Goal: Task Accomplishment & Management: Complete application form

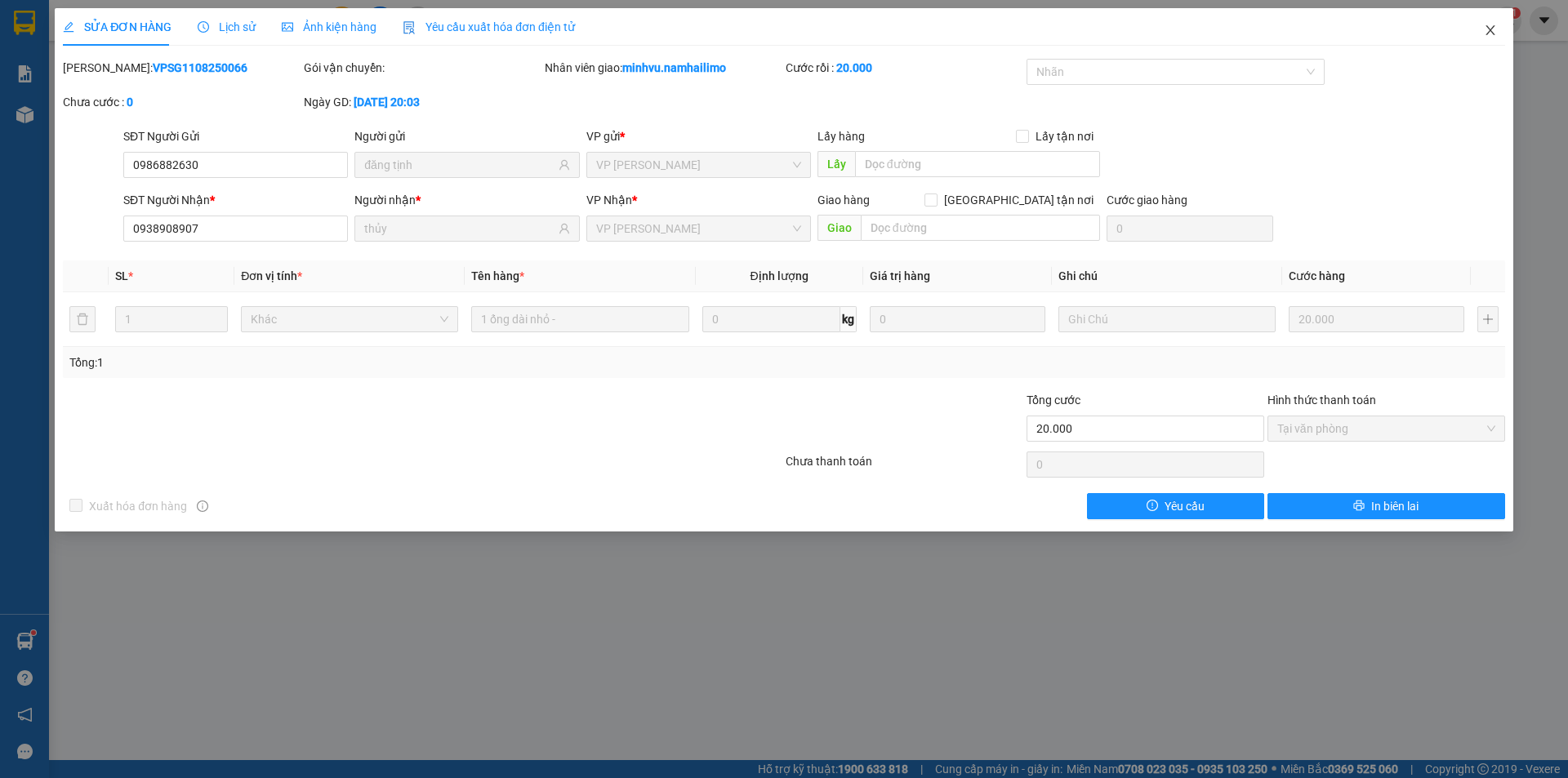
click at [1478, 32] on span "Close" at bounding box center [1491, 31] width 46 height 46
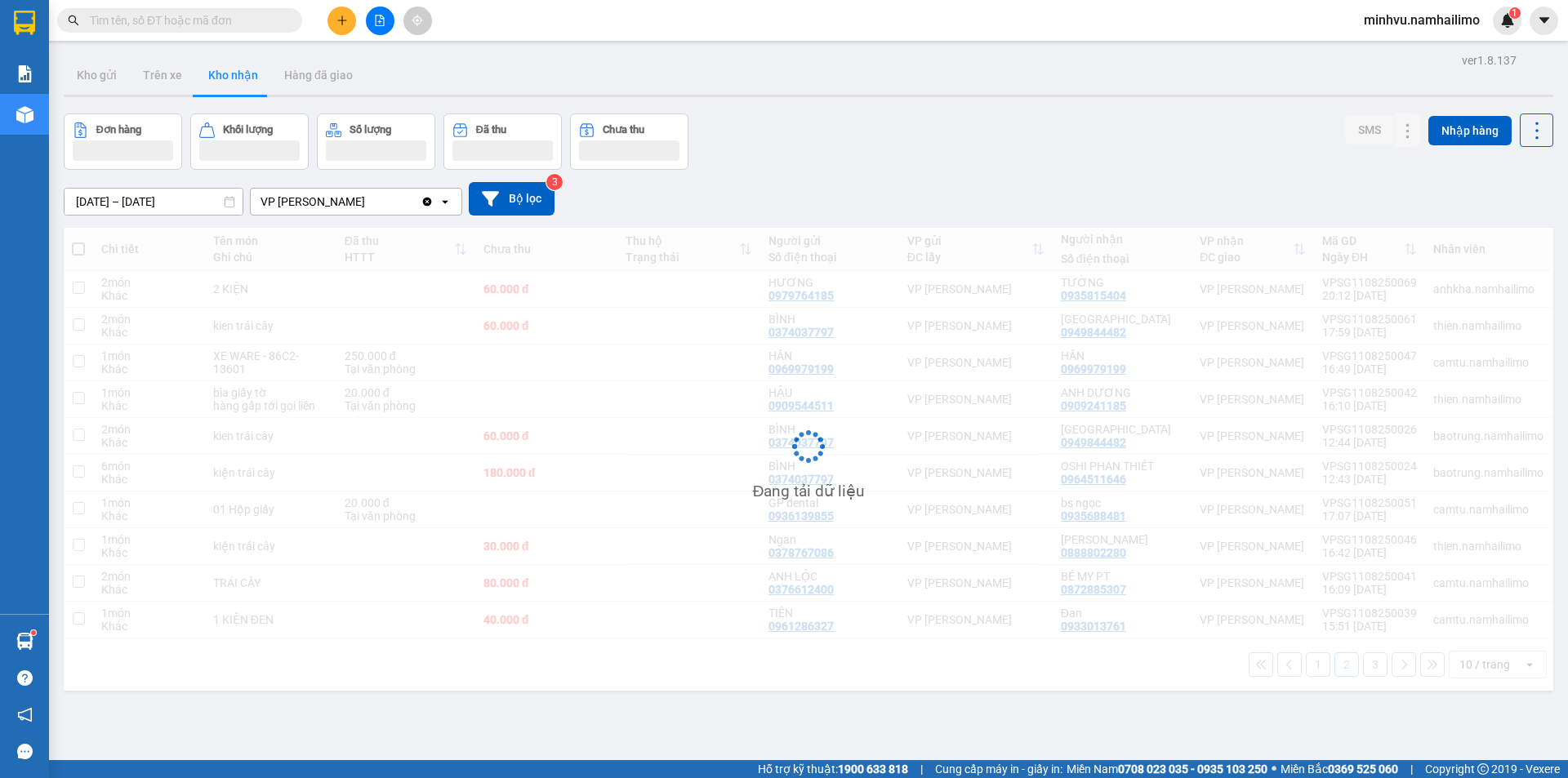
click at [343, 23] on icon "plus" at bounding box center [342, 21] width 12 height 12
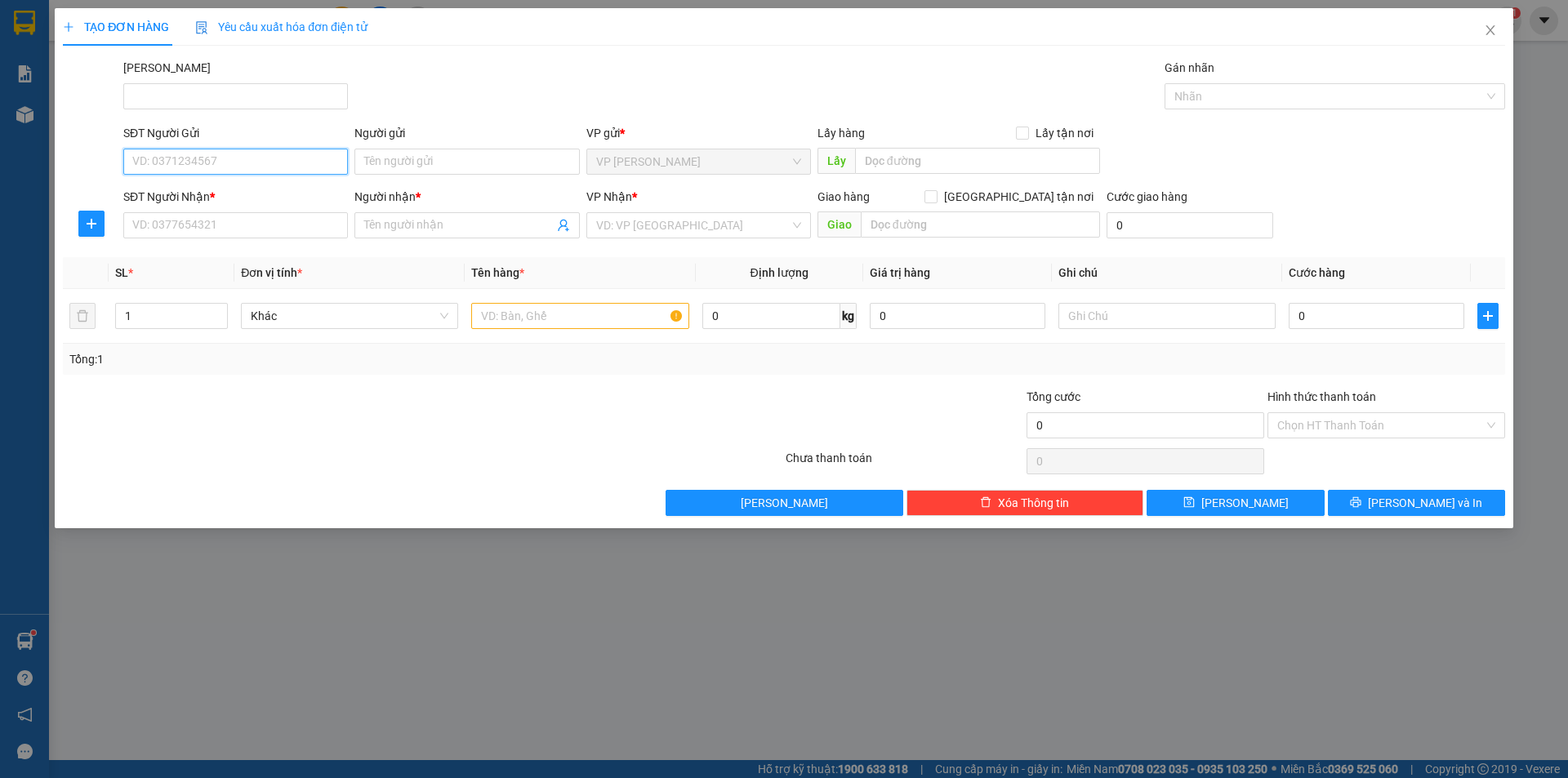
click at [244, 173] on input "SĐT Người Gửi" at bounding box center [235, 162] width 225 height 26
type input "0933241194"
click at [300, 197] on div "0933241194 - CHỊ AN" at bounding box center [235, 194] width 205 height 18
type input "CHỊ AN"
type input "0946192777"
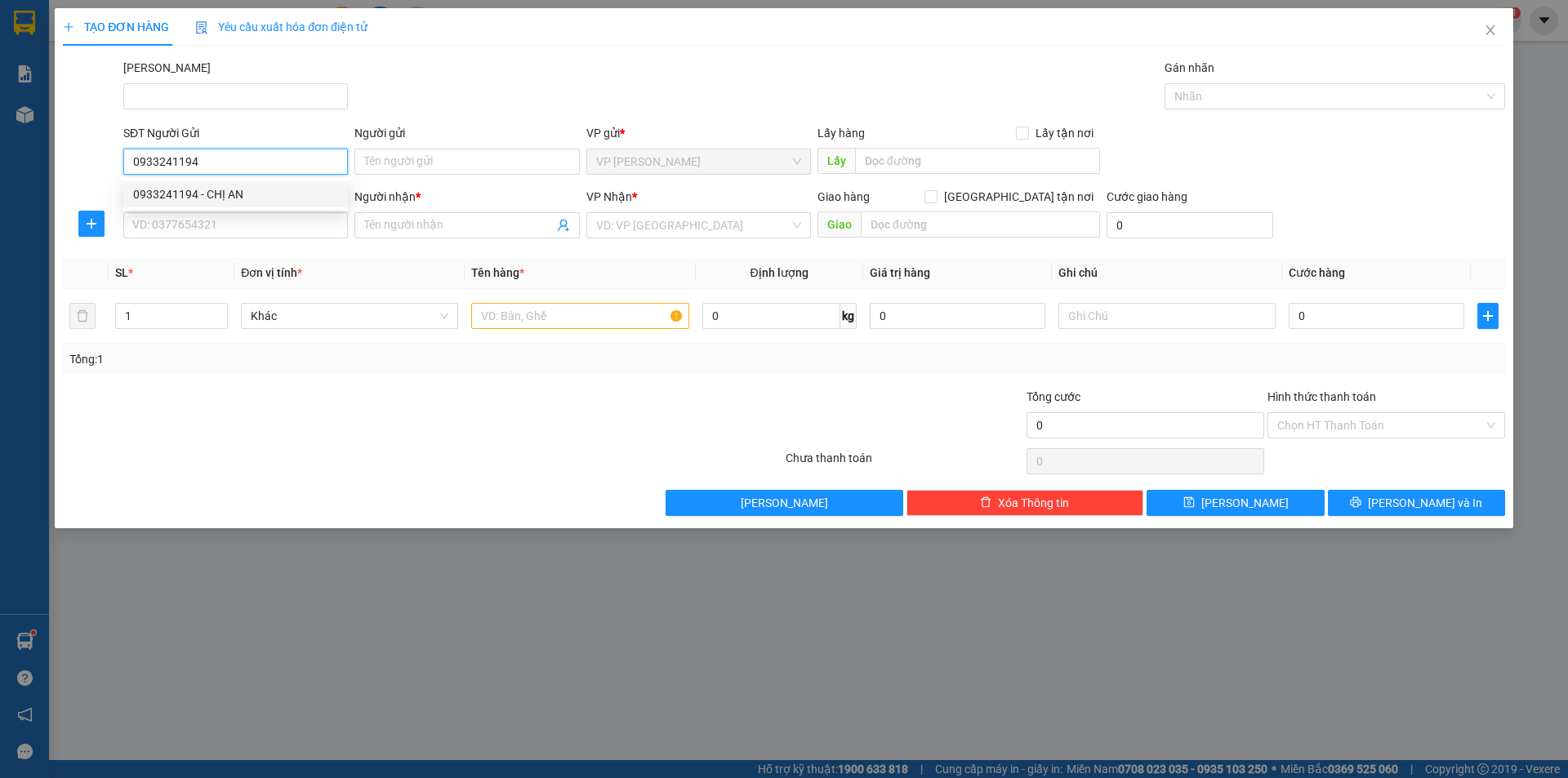
type input "[PERSON_NAME]"
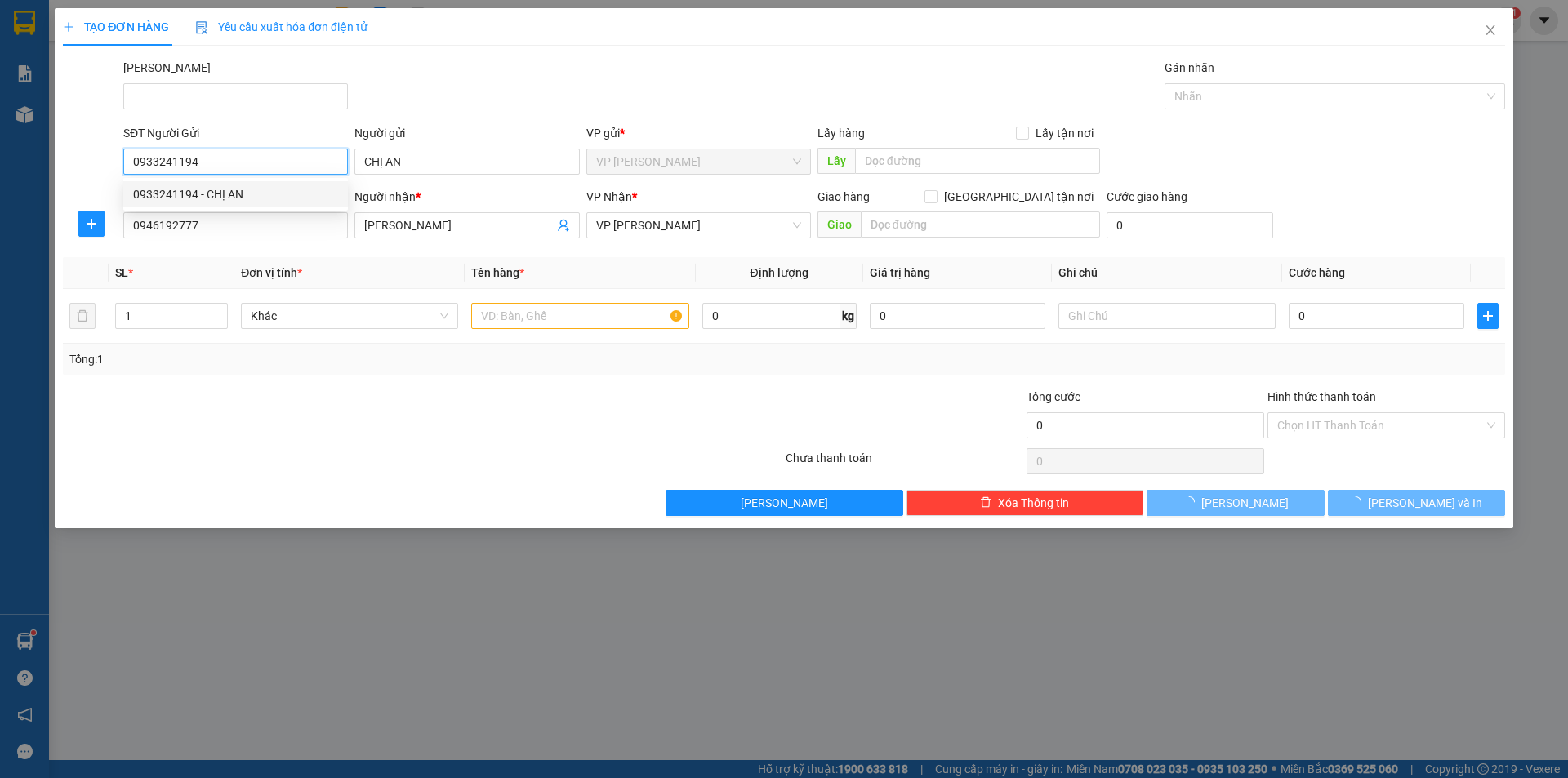
type input "30.000"
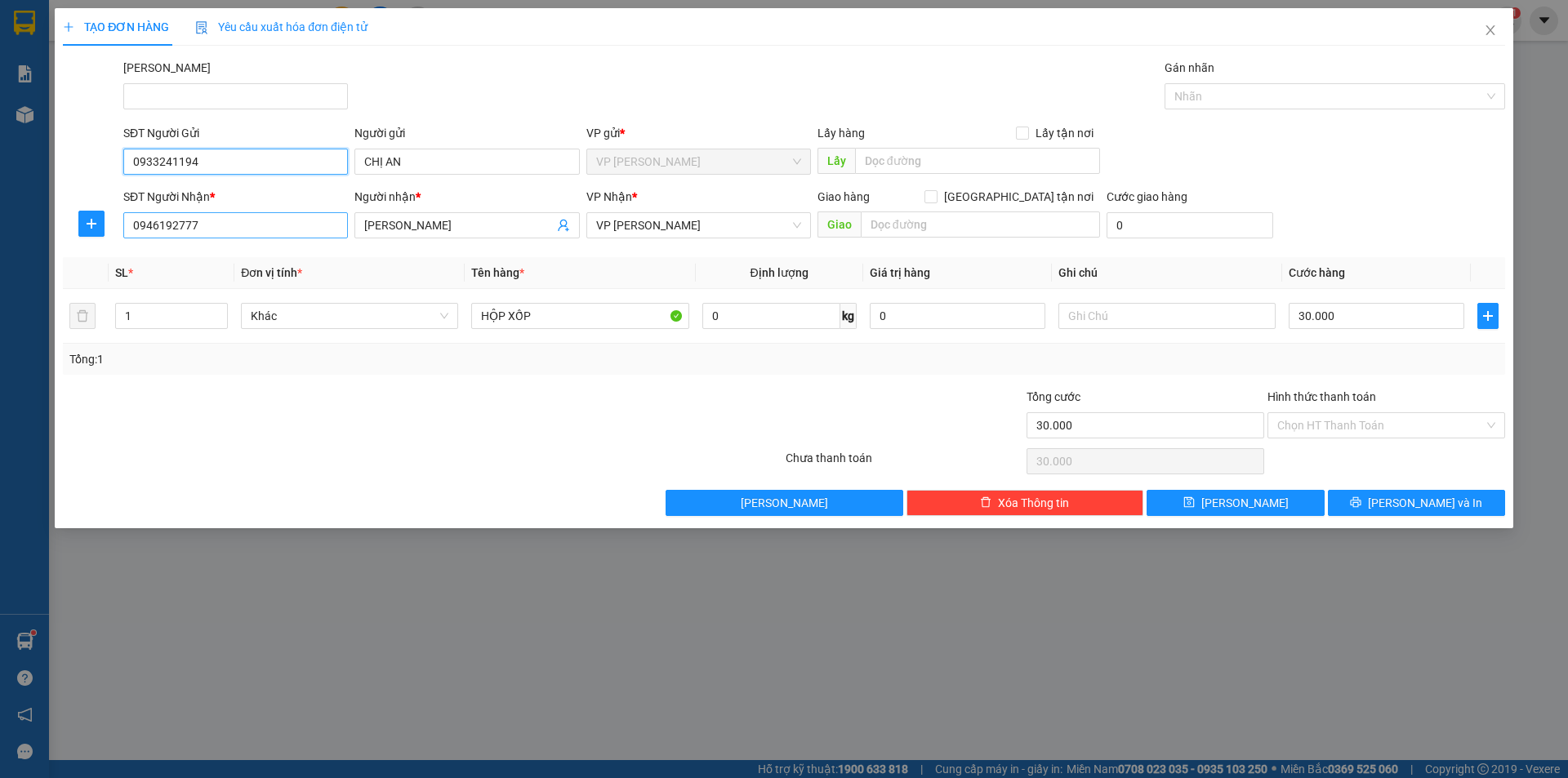
type input "0933241194"
click at [282, 223] on input "0946192777" at bounding box center [235, 225] width 225 height 26
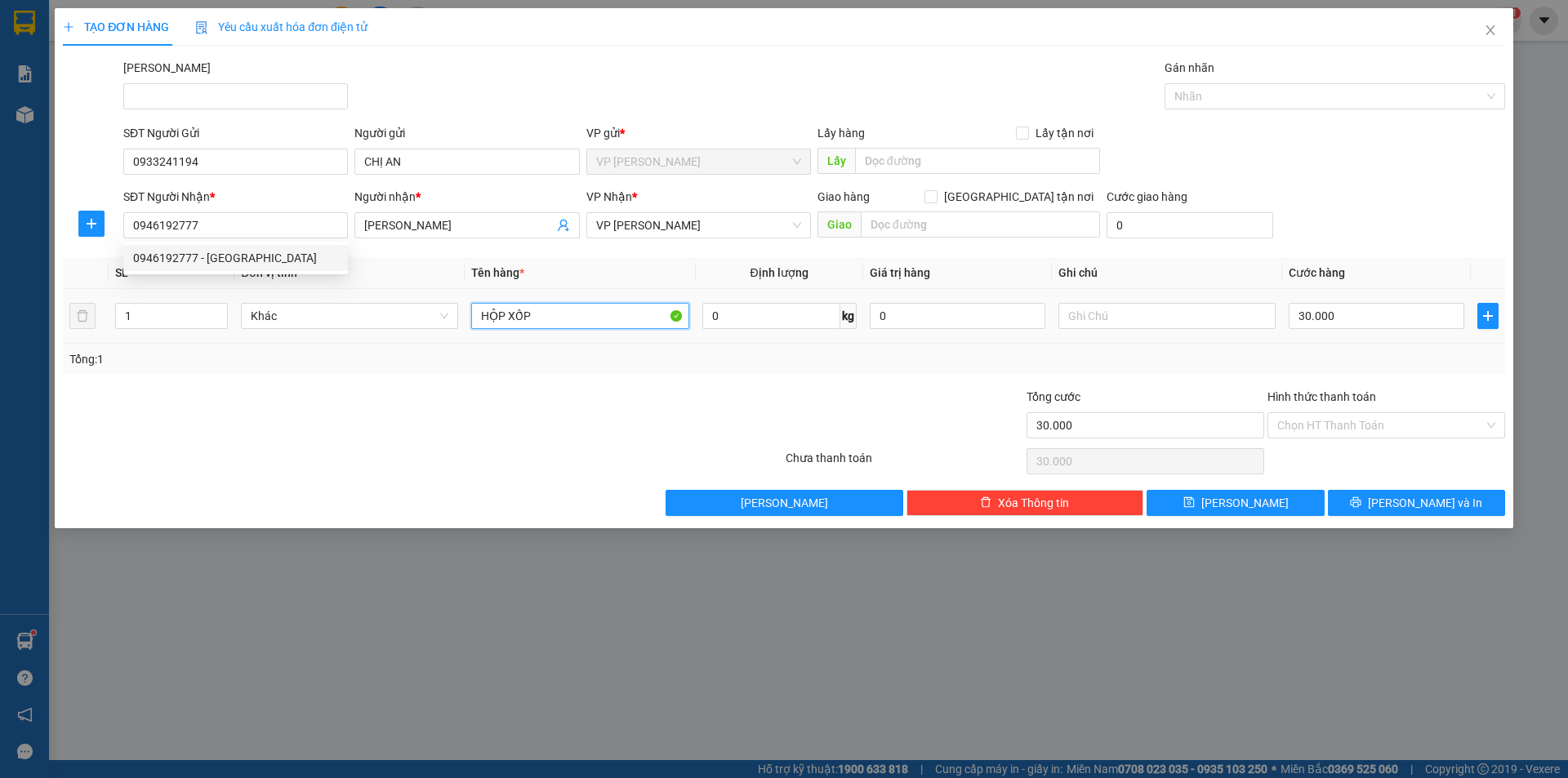
click at [545, 317] on input "HỘP XỐP" at bounding box center [580, 316] width 217 height 26
type input "1 vali xanh"
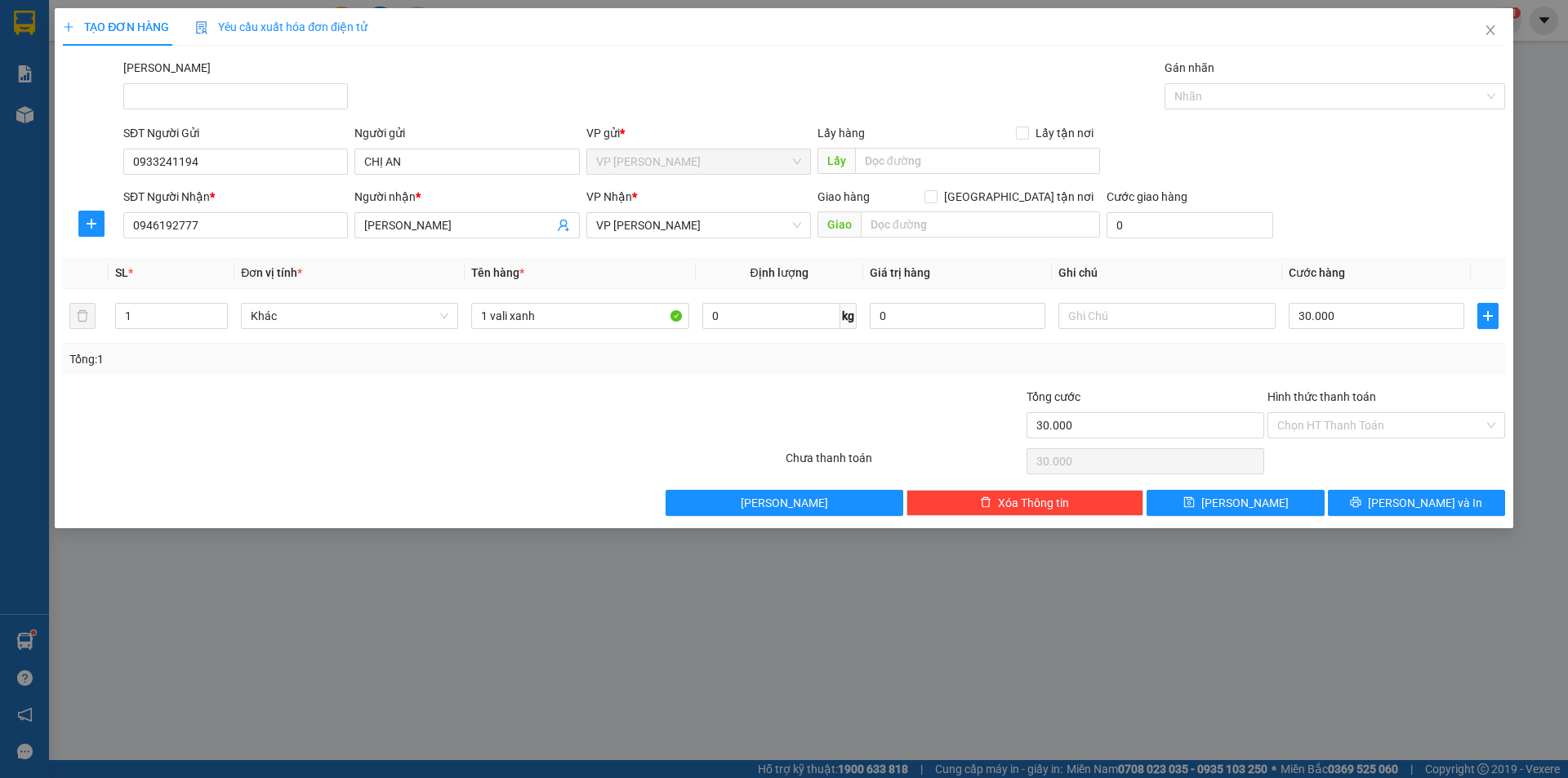
drag, startPoint x: 455, startPoint y: 395, endPoint x: 473, endPoint y: 387, distance: 19.7
click at [466, 389] on div at bounding box center [302, 416] width 482 height 57
click at [1366, 325] on input "30.000" at bounding box center [1376, 316] width 175 height 26
type input "4"
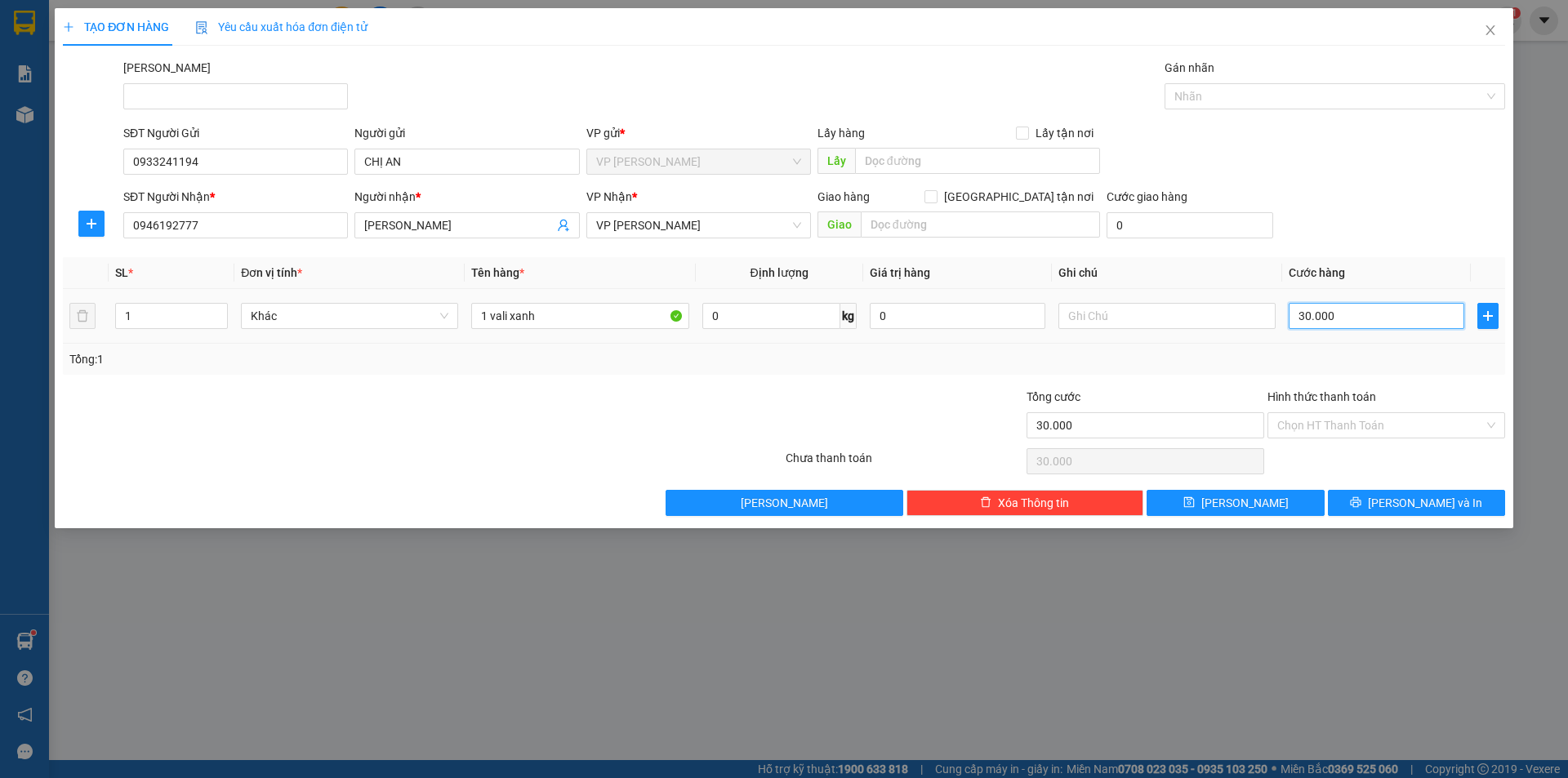
type input "4"
type input "40"
type input "40.000"
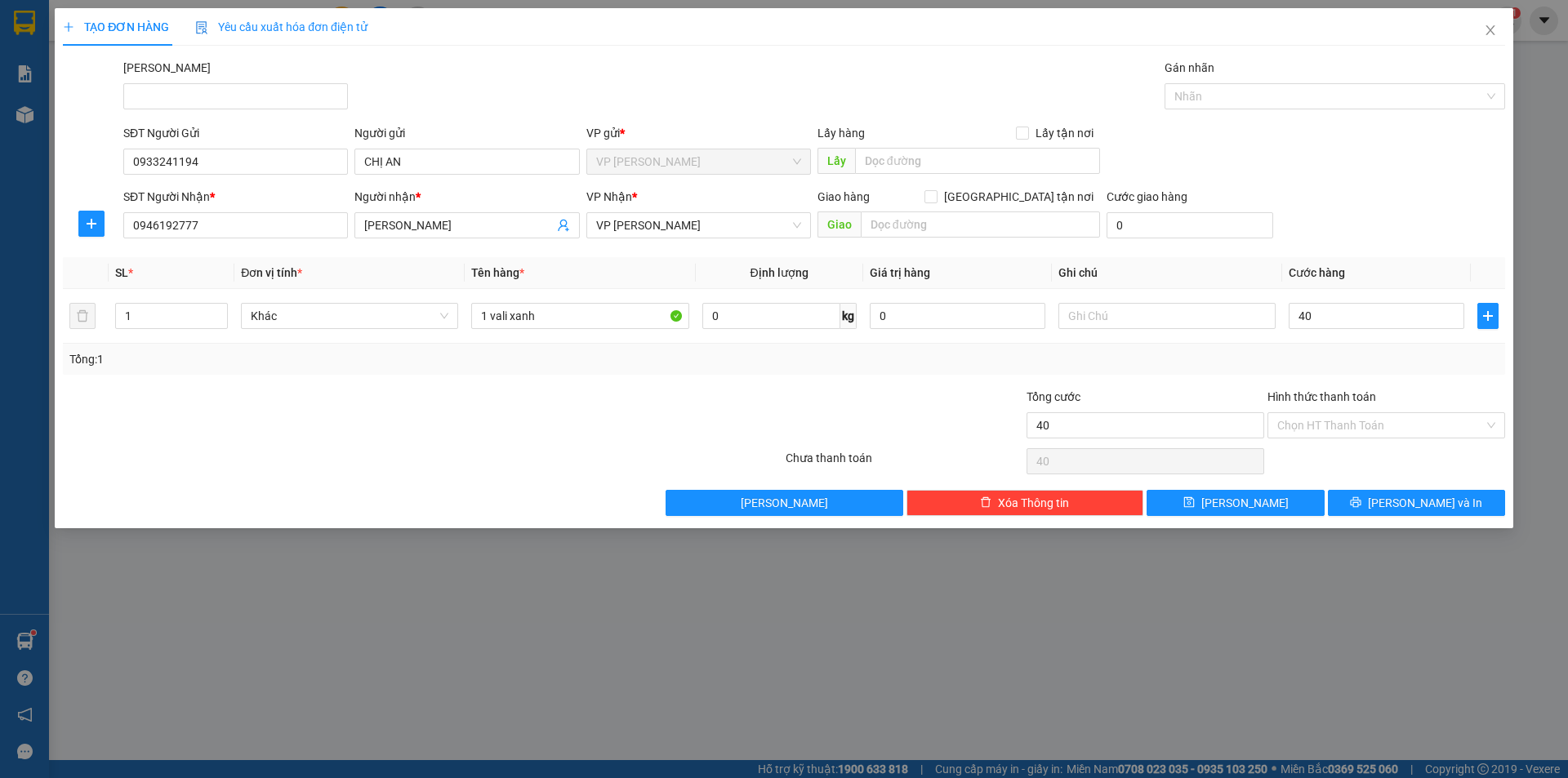
type input "40.000"
click at [605, 421] on div at bounding box center [663, 416] width 241 height 57
drag, startPoint x: 1310, startPoint y: 419, endPoint x: 1332, endPoint y: 498, distance: 82.0
click at [1311, 419] on input "Hình thức thanh toán" at bounding box center [1380, 425] width 206 height 25
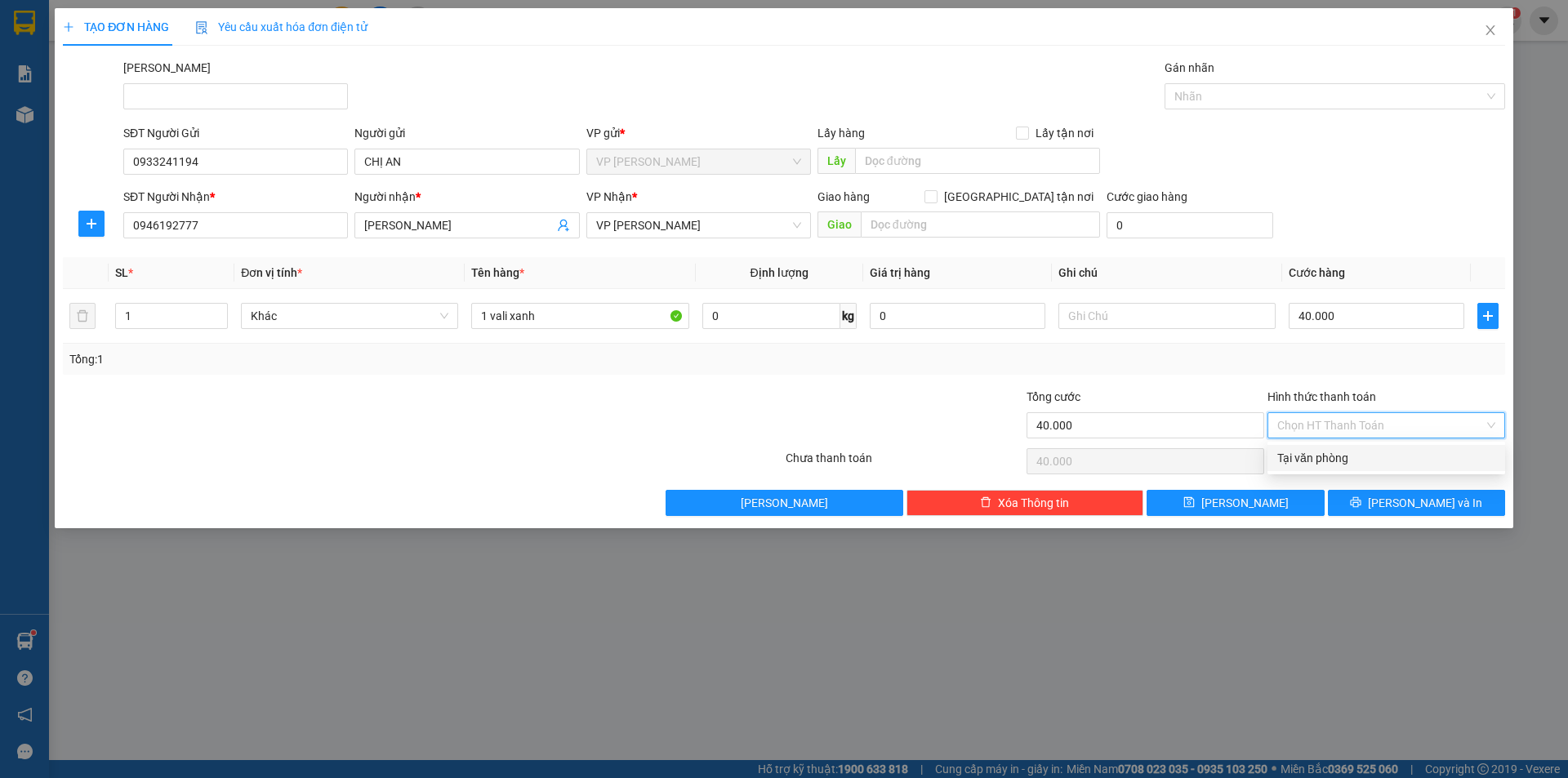
drag, startPoint x: 1333, startPoint y: 463, endPoint x: 1130, endPoint y: 428, distance: 206.0
click at [1333, 462] on div "Tại văn phòng" at bounding box center [1386, 458] width 218 height 18
type input "0"
click at [960, 370] on div "Tổng: 1" at bounding box center [783, 359] width 1442 height 31
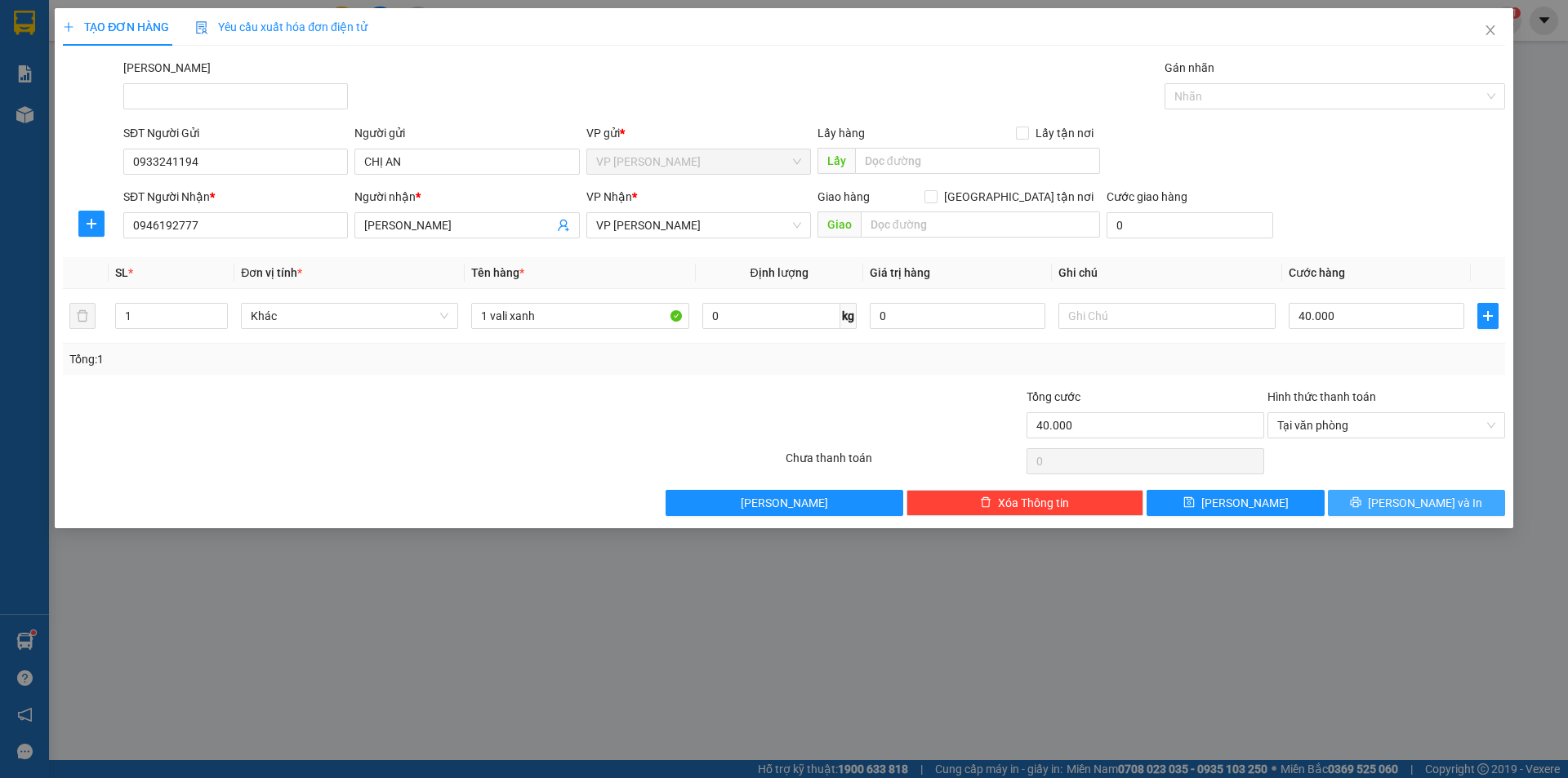
click at [1384, 500] on button "[PERSON_NAME] và In" at bounding box center [1416, 503] width 177 height 26
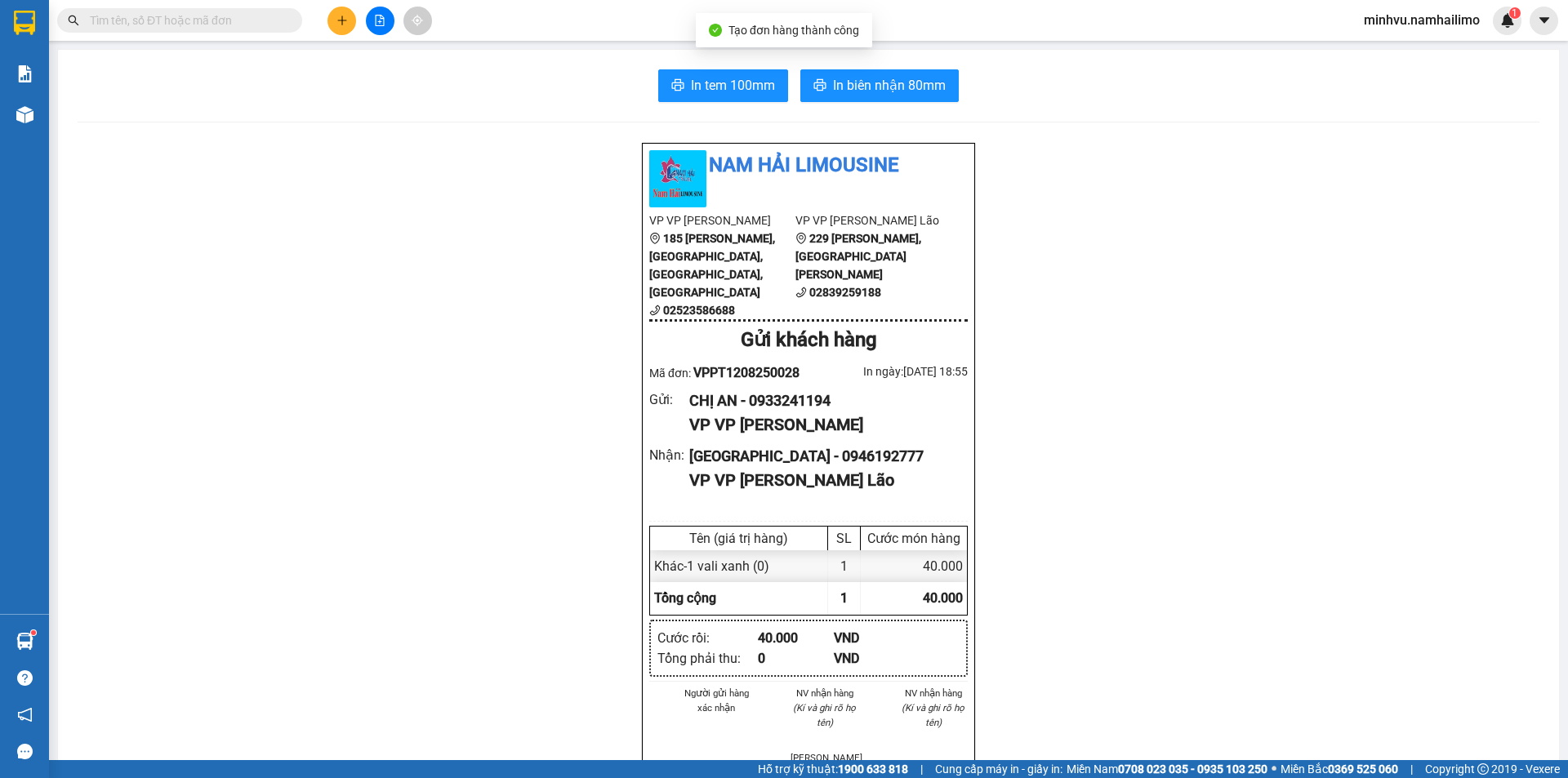
drag, startPoint x: 1147, startPoint y: 647, endPoint x: 1143, endPoint y: 632, distance: 15.5
click at [872, 100] on button "In biên nhận 80mm" at bounding box center [879, 86] width 159 height 33
click at [874, 93] on span "In biên nhận 80mm" at bounding box center [889, 85] width 113 height 21
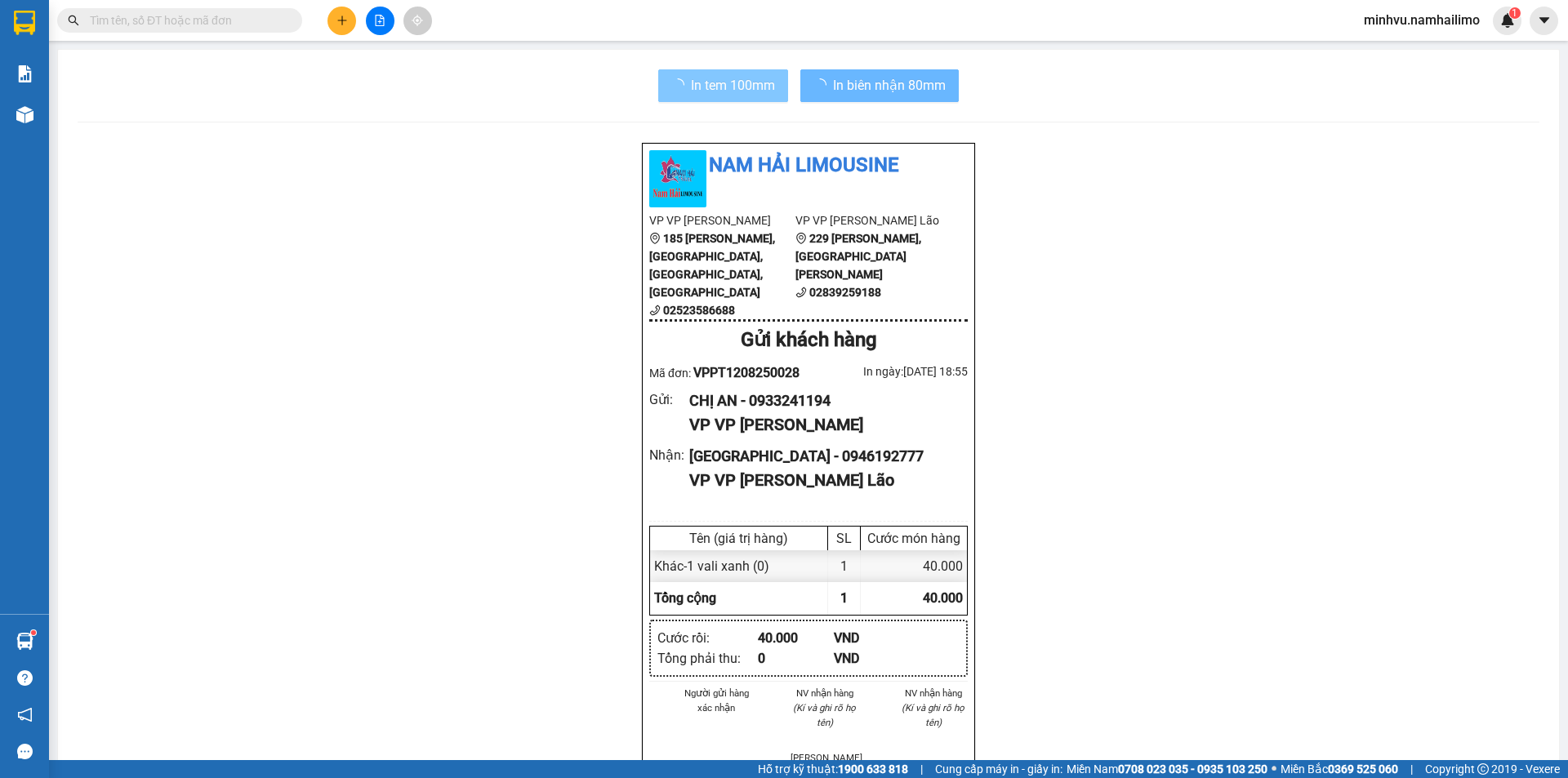
click at [703, 95] on span "In tem 100mm" at bounding box center [733, 85] width 84 height 21
click at [228, 20] on input "text" at bounding box center [186, 21] width 193 height 18
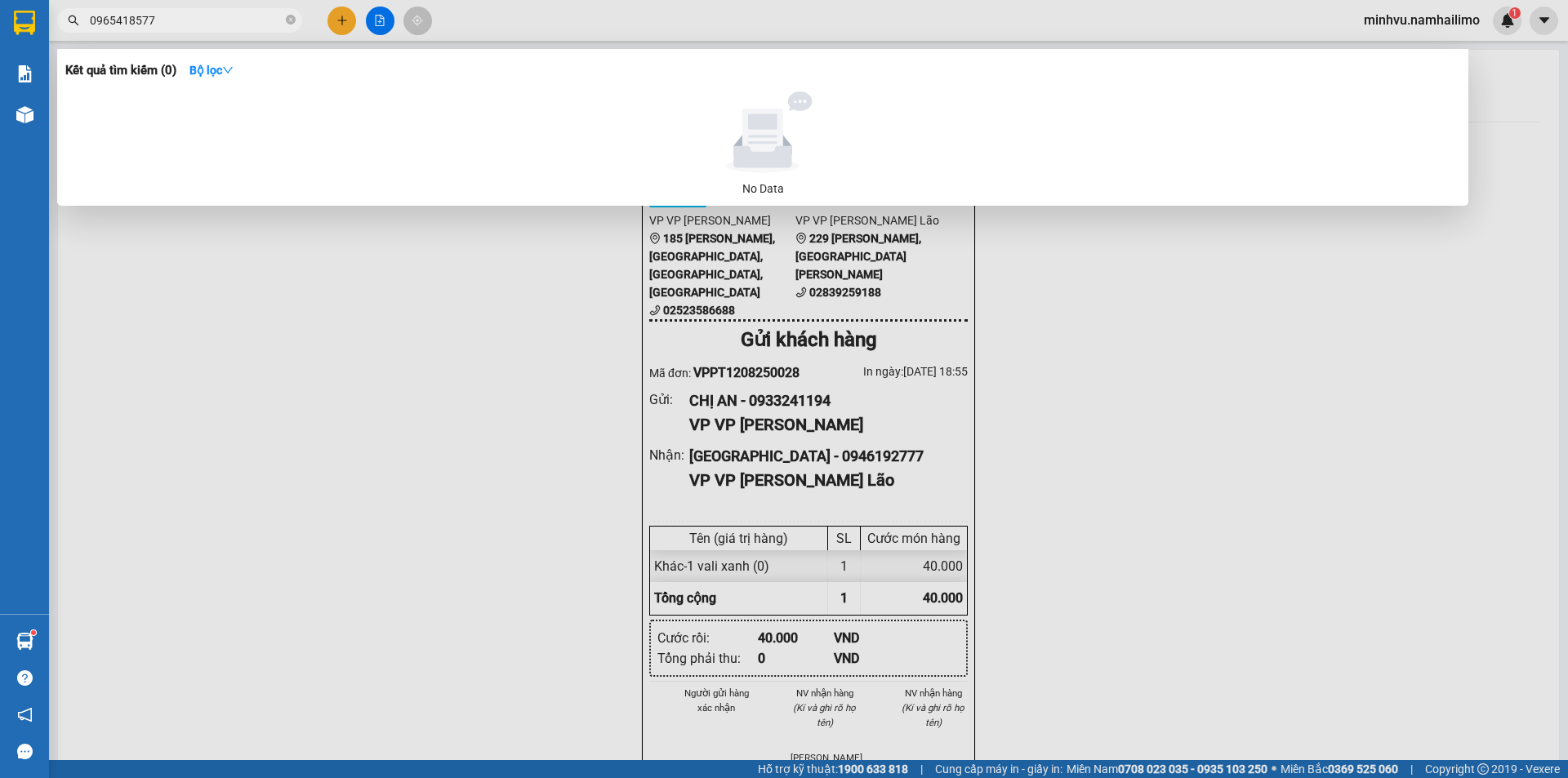
click at [141, 20] on input "0965418577" at bounding box center [186, 21] width 193 height 18
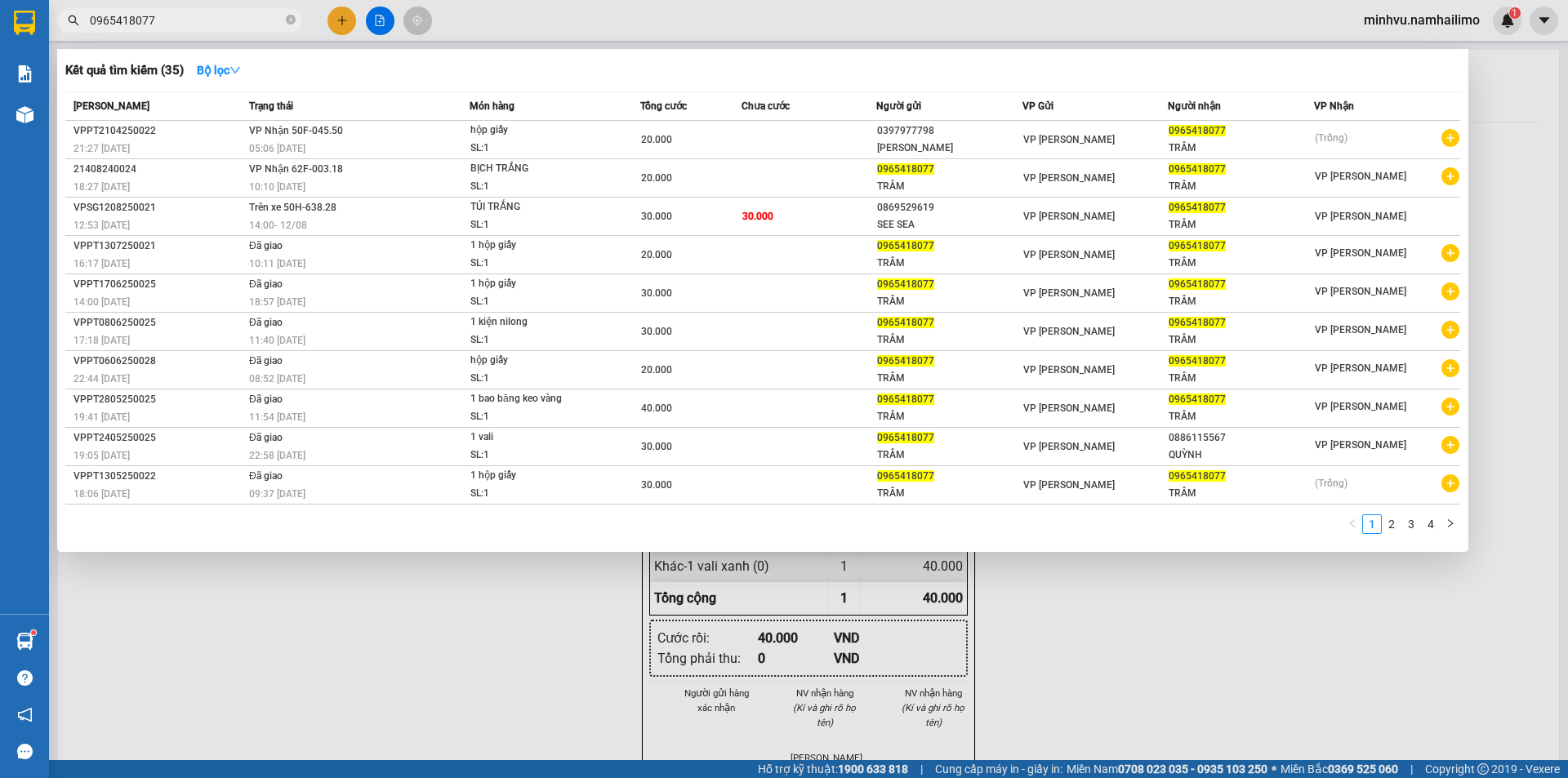
type input "0965418077"
